Goal: Task Accomplishment & Management: Use online tool/utility

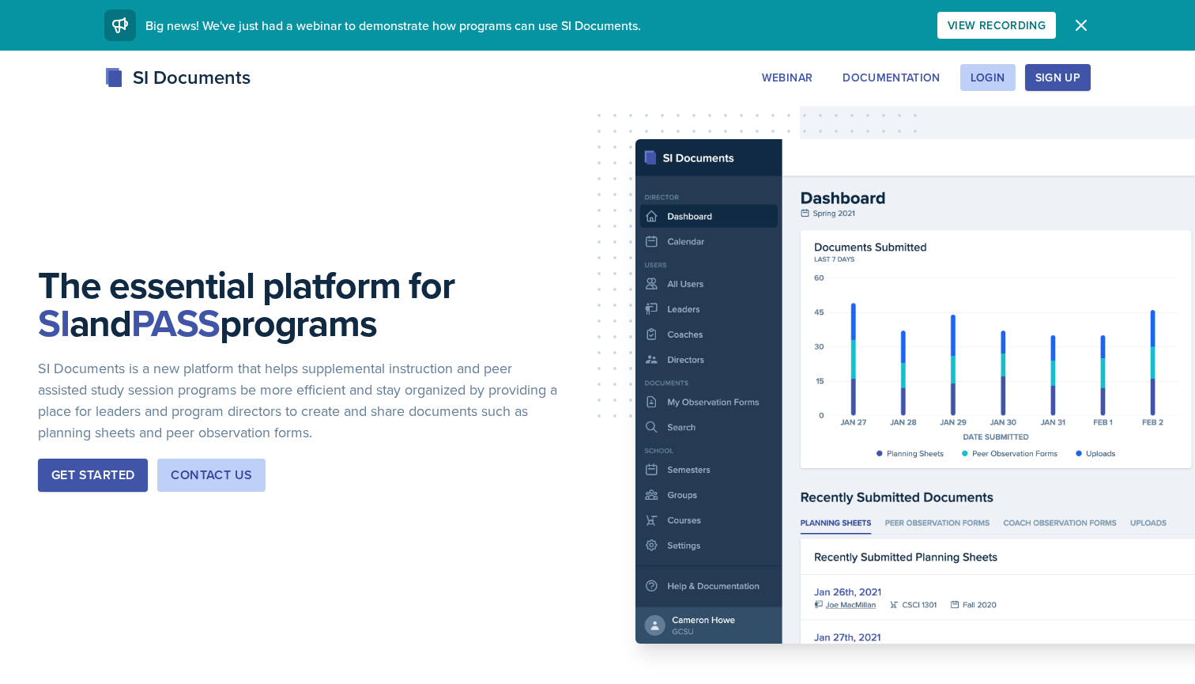
click at [1055, 77] on div "Sign Up" at bounding box center [1057, 77] width 45 height 13
click at [995, 74] on div "Login" at bounding box center [988, 77] width 35 height 13
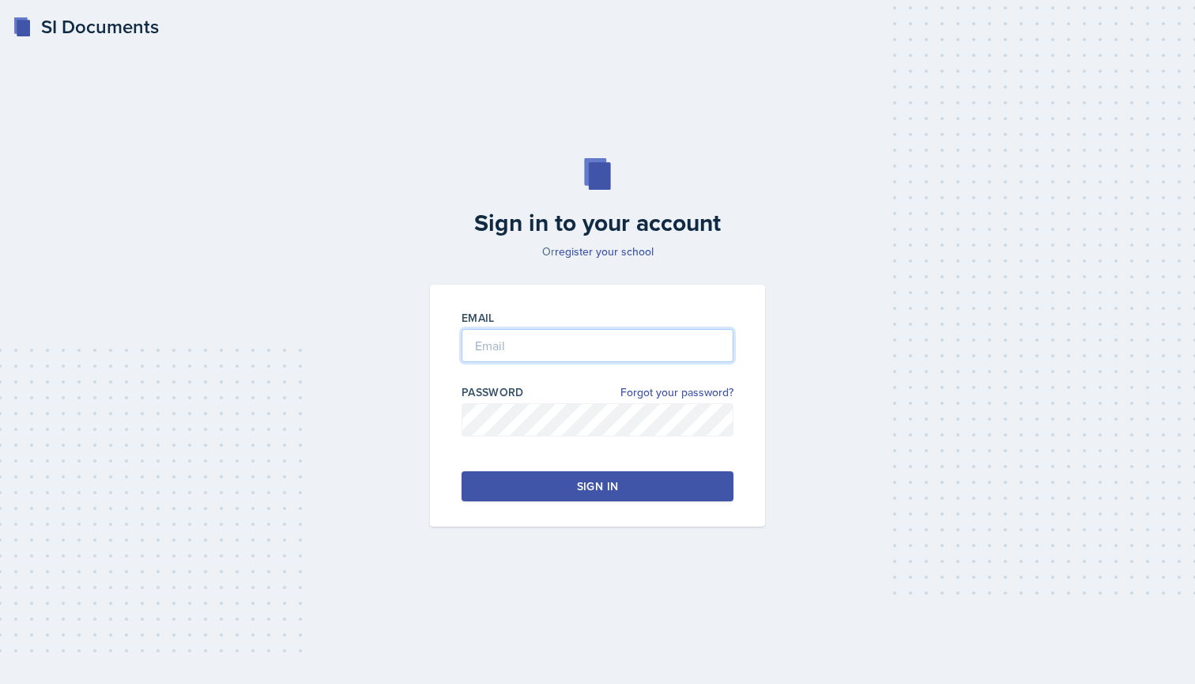
type input "[EMAIL_ADDRESS][PERSON_NAME][DOMAIN_NAME]"
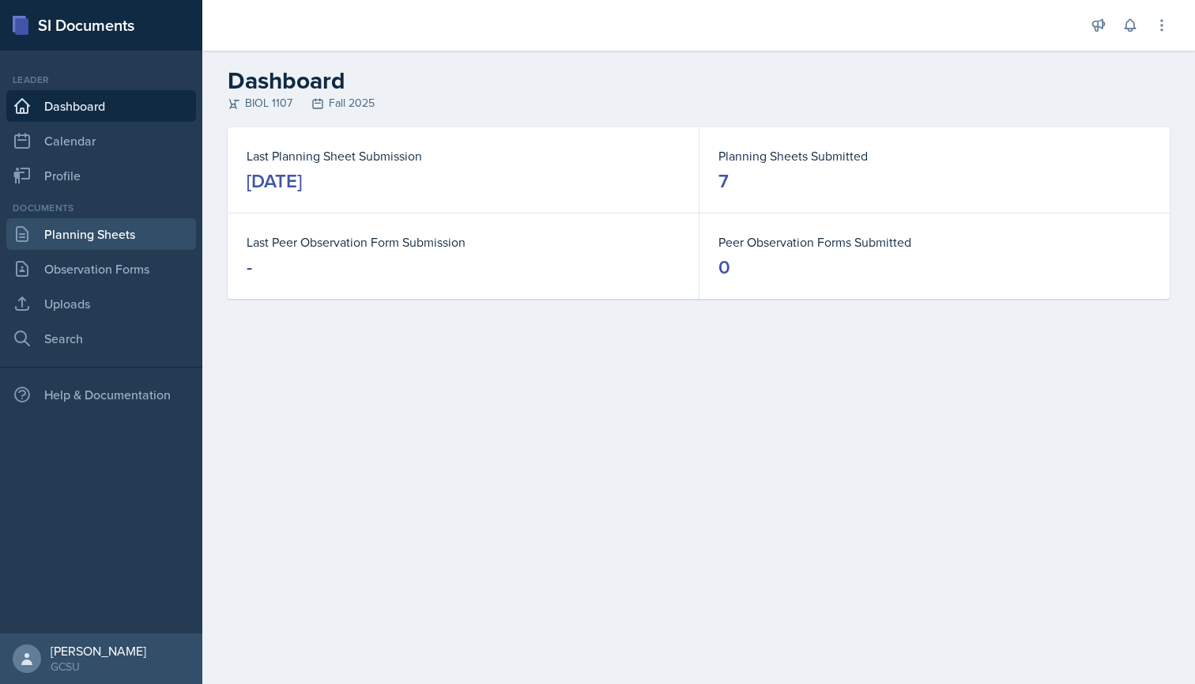
click at [122, 235] on link "Planning Sheets" at bounding box center [101, 234] width 190 height 32
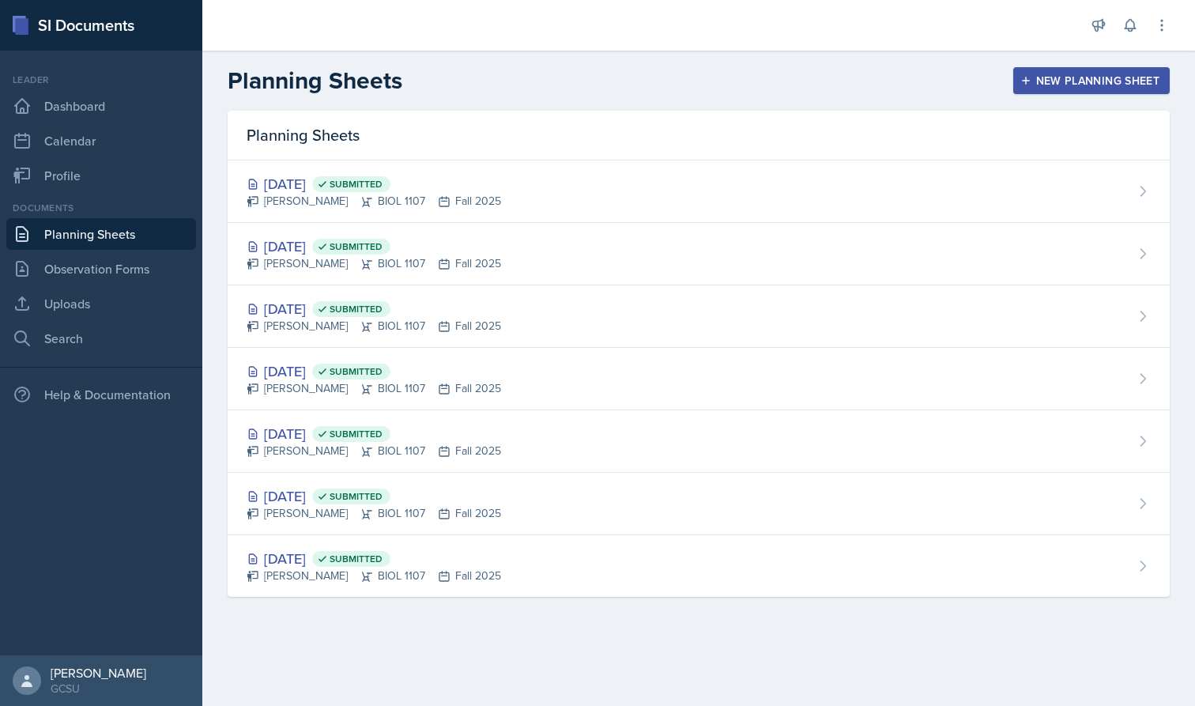
click at [1137, 75] on div "New Planning Sheet" at bounding box center [1092, 80] width 136 height 13
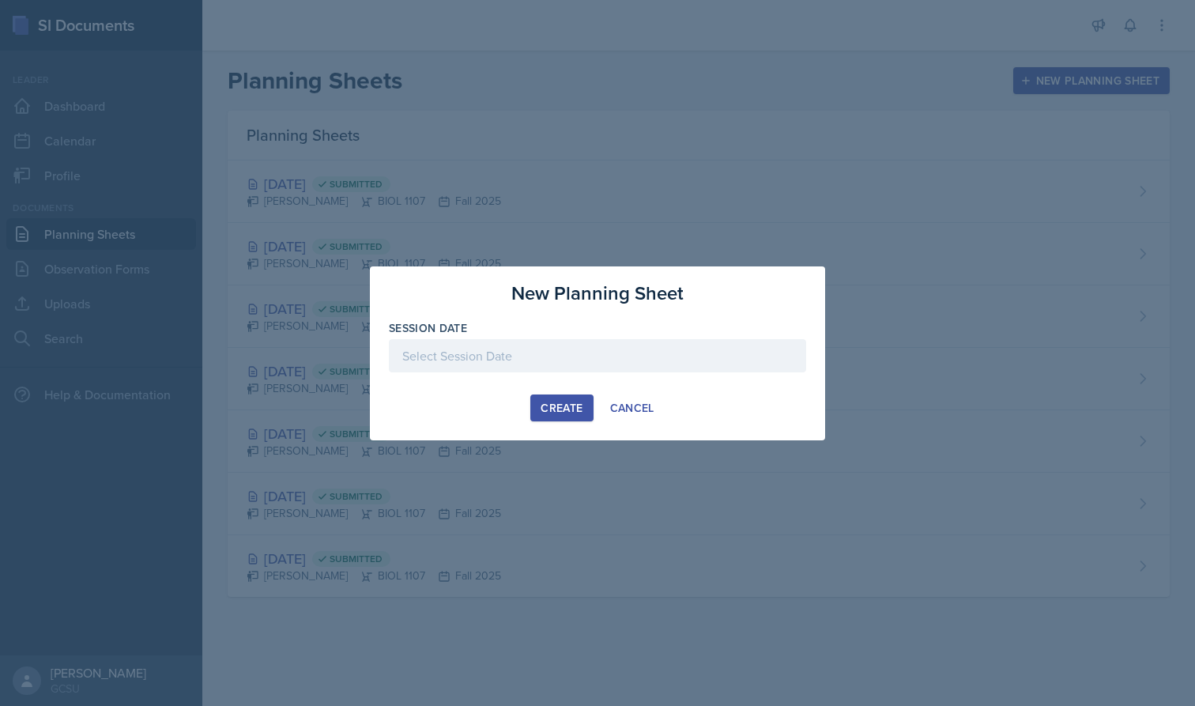
click at [567, 350] on div at bounding box center [597, 355] width 417 height 33
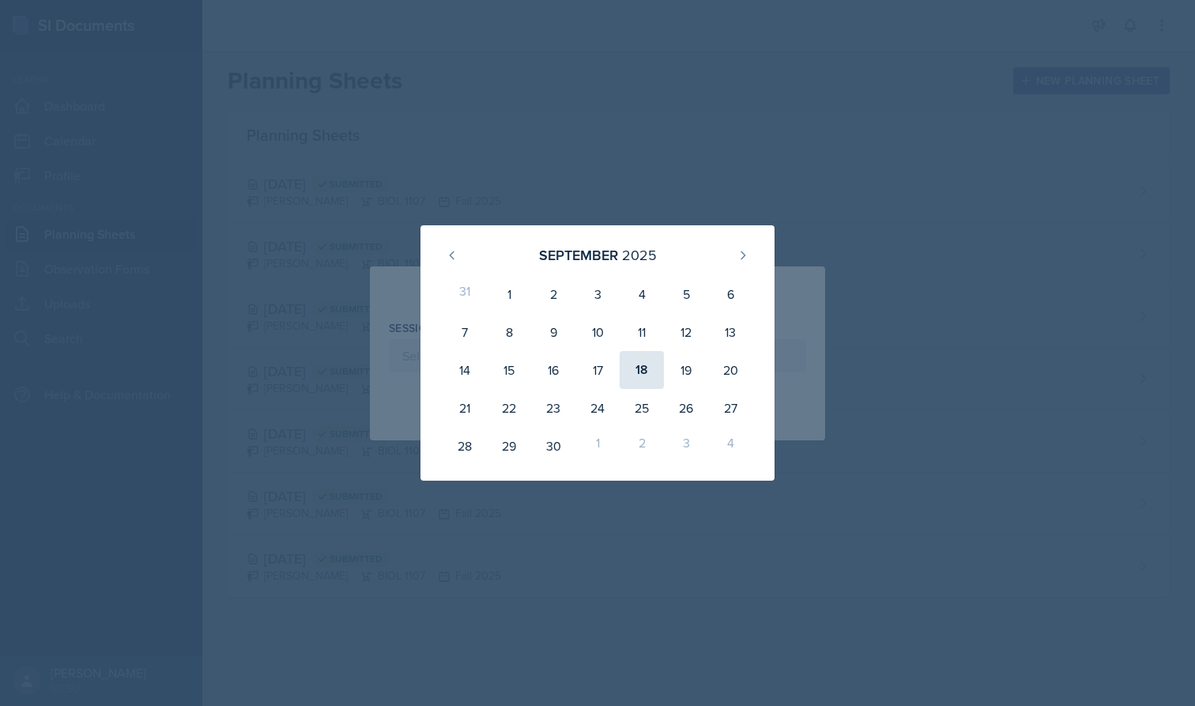
click at [636, 372] on div "18" at bounding box center [642, 370] width 44 height 38
type input "[DATE]"
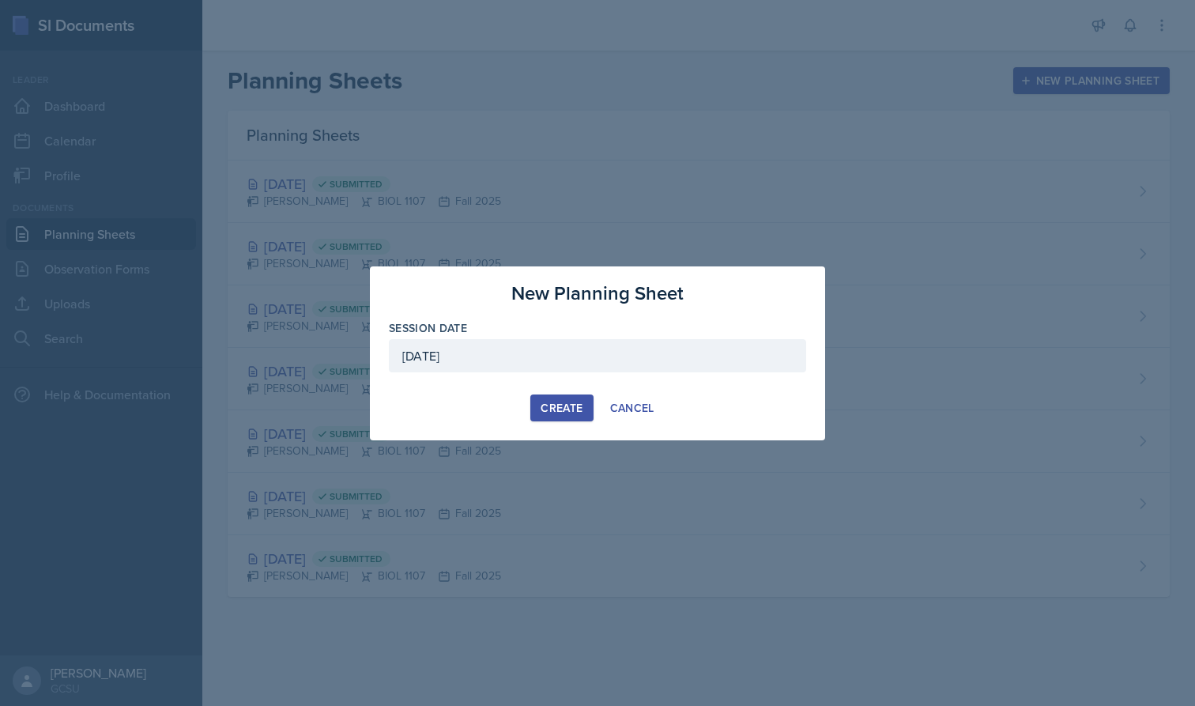
click at [559, 393] on div "New Planning Sheet Session Date [DATE] [DATE] 31 1 2 3 4 5 6 7 8 9 10 11 12 13 …" at bounding box center [597, 353] width 455 height 174
click at [561, 403] on div "Create" at bounding box center [562, 408] width 42 height 13
